Goal: Task Accomplishment & Management: Manage account settings

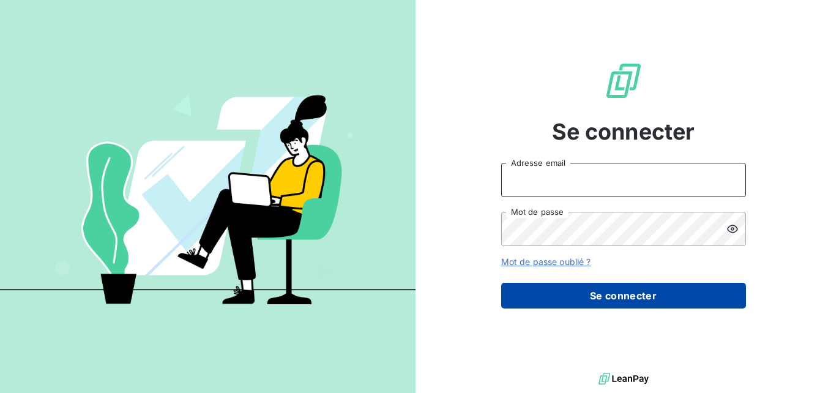
type input "[PERSON_NAME][EMAIL_ADDRESS][DOMAIN_NAME]"
click at [608, 294] on button "Se connecter" at bounding box center [623, 296] width 245 height 26
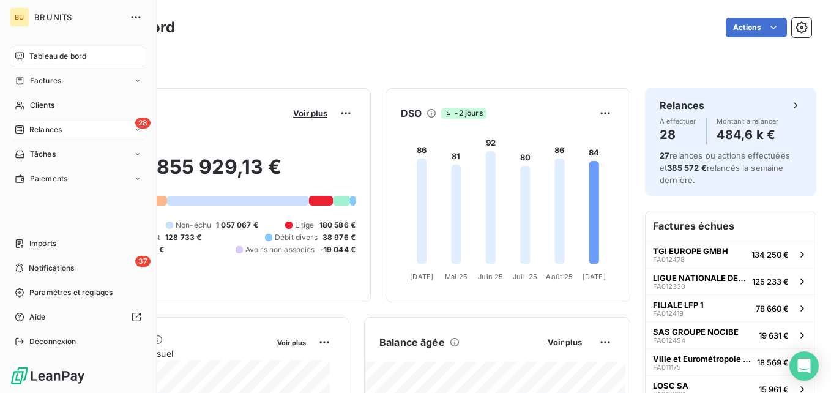
click at [32, 126] on span "Relances" at bounding box center [45, 129] width 32 height 11
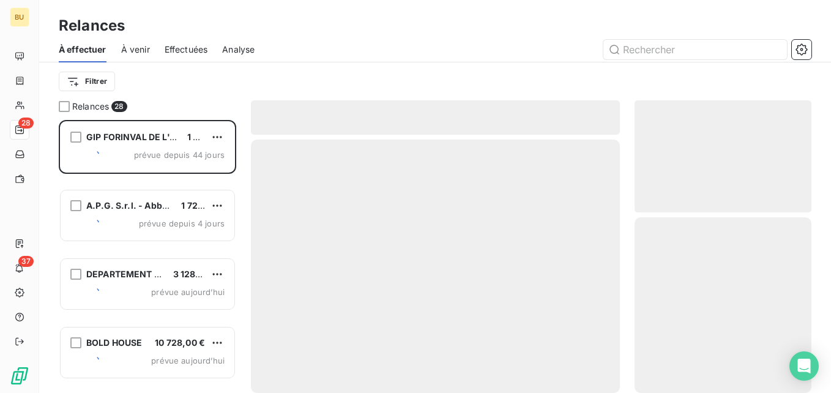
scroll to position [264, 168]
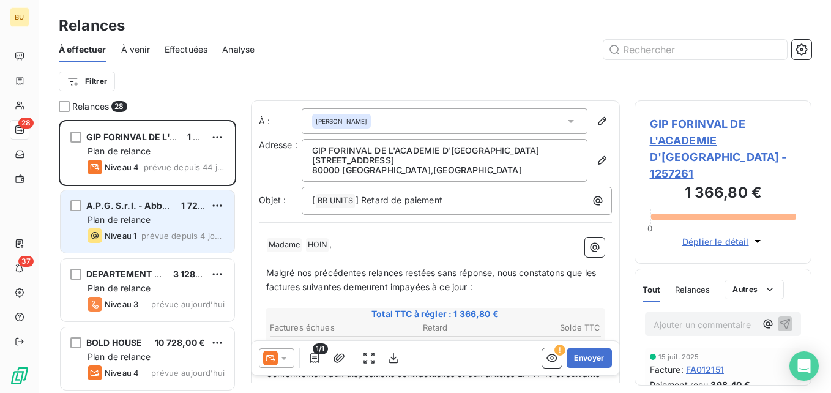
click at [136, 223] on span "Plan de relance" at bounding box center [119, 219] width 63 height 10
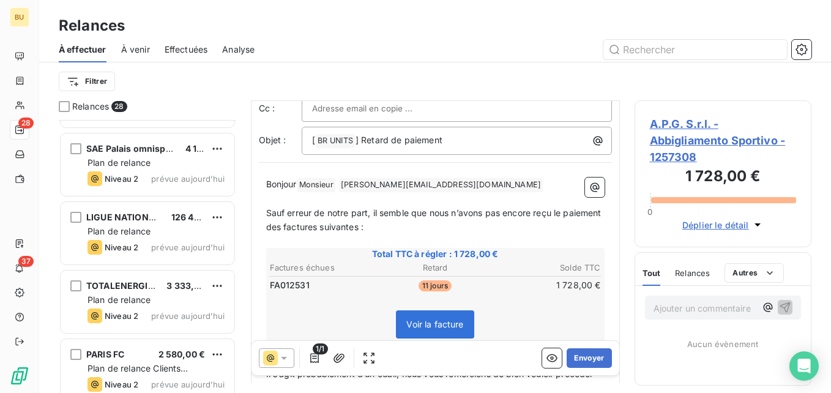
scroll to position [552, 0]
